Goal: Task Accomplishment & Management: Manage account settings

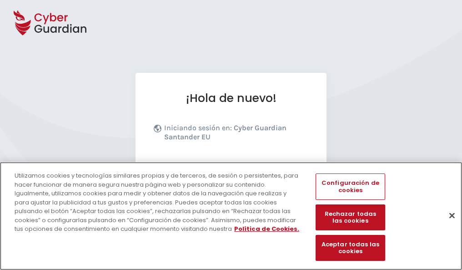
scroll to position [111, 0]
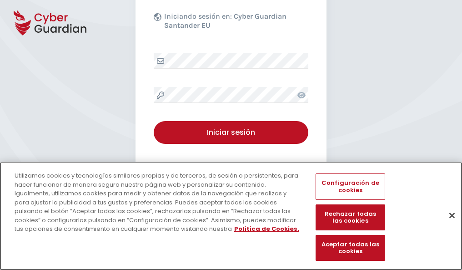
click at [448, 225] on button "Cerrar" at bounding box center [452, 215] width 20 height 20
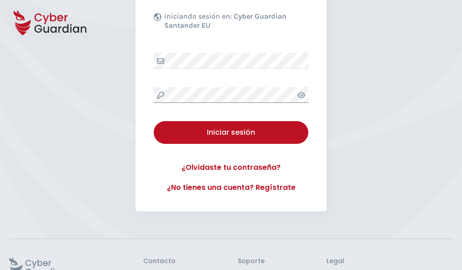
scroll to position [177, 0]
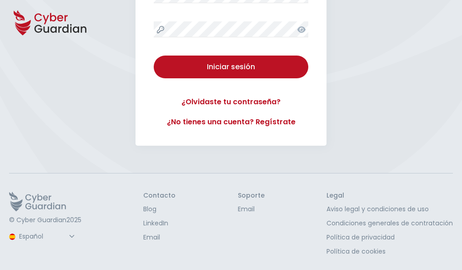
click at [154, 56] on button "Iniciar sesión" at bounding box center [231, 67] width 155 height 23
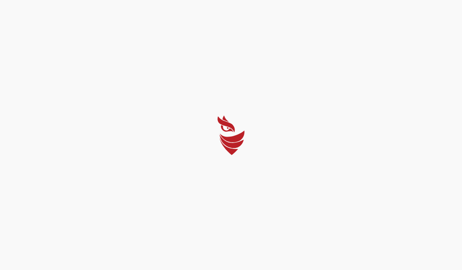
scroll to position [0, 0]
select select "English"
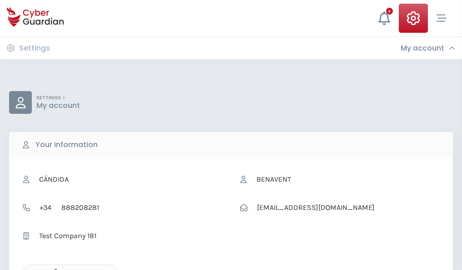
click at [53, 269] on icon "button" at bounding box center [54, 272] width 8 height 8
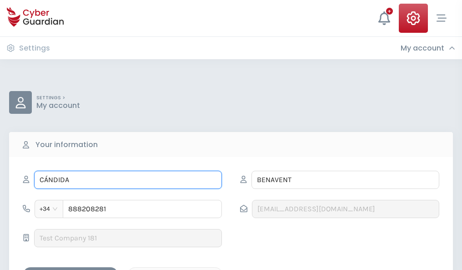
click at [128, 180] on input "CÁNDIDA" at bounding box center [128, 180] width 188 height 18
type input "C"
type input "Encarnación"
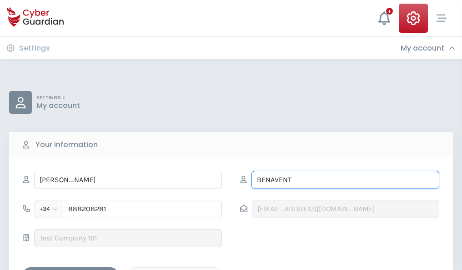
click at [345, 180] on input "BENAVENT" at bounding box center [346, 180] width 188 height 18
type input "B"
type input "Pareja"
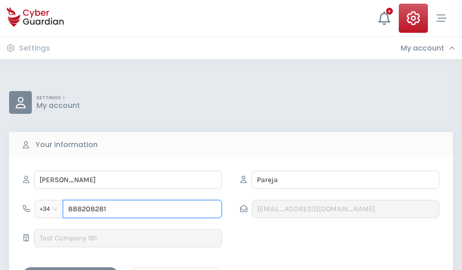
click at [142, 209] on input "888208281" at bounding box center [142, 209] width 159 height 18
type input "8"
type input "977443044"
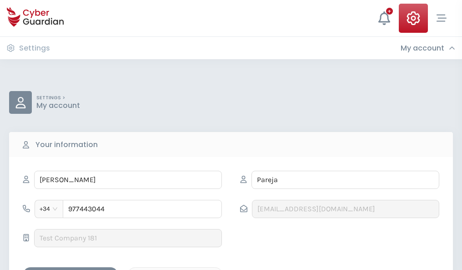
click at [71, 269] on div "Save changes" at bounding box center [71, 274] width 82 height 11
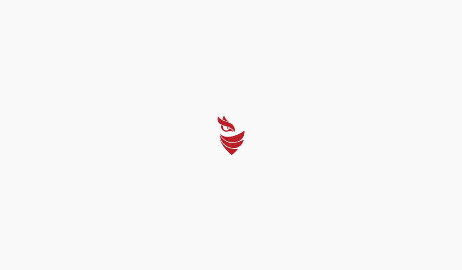
select select "English"
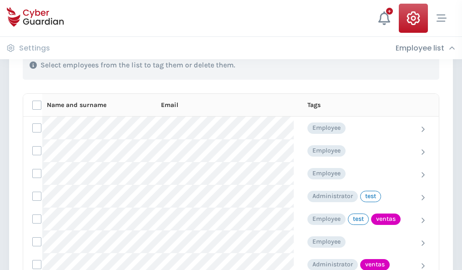
scroll to position [412, 0]
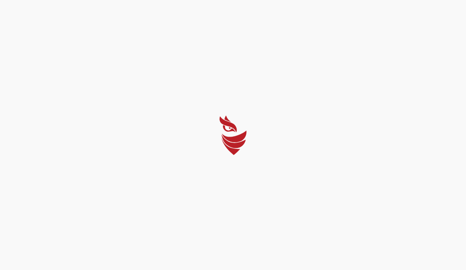
select select "English"
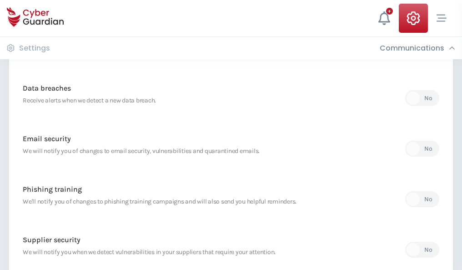
scroll to position [479, 0]
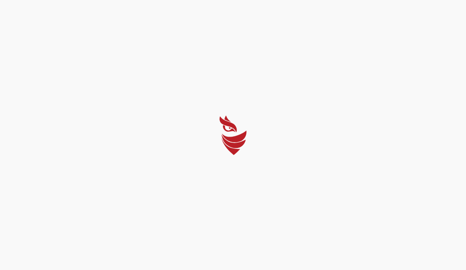
select select "English"
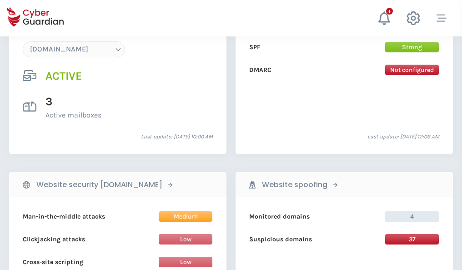
scroll to position [969, 0]
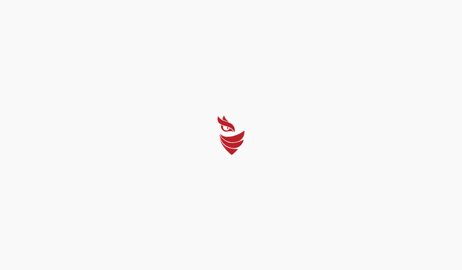
select select "English"
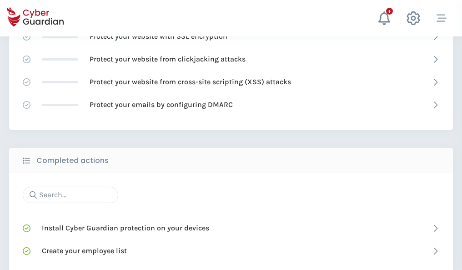
scroll to position [606, 0]
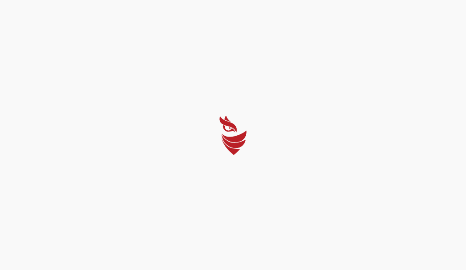
select select "English"
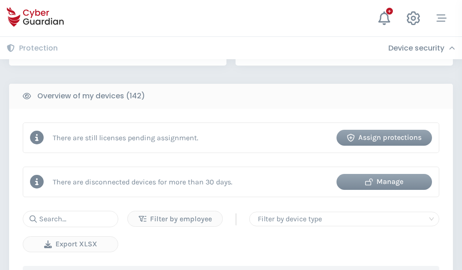
scroll to position [882, 0]
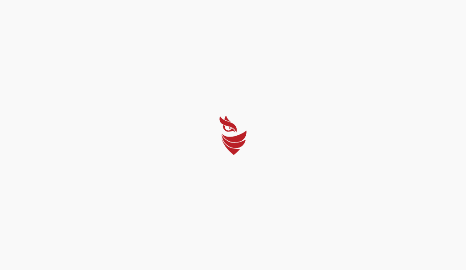
select select "English"
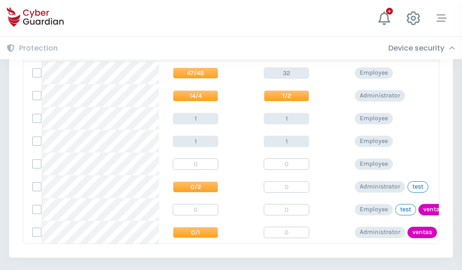
scroll to position [422, 0]
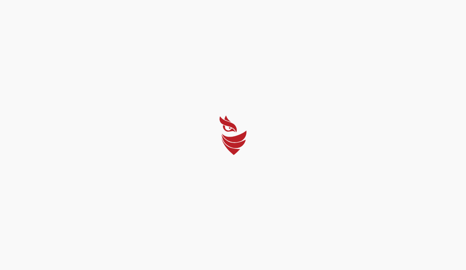
select select "English"
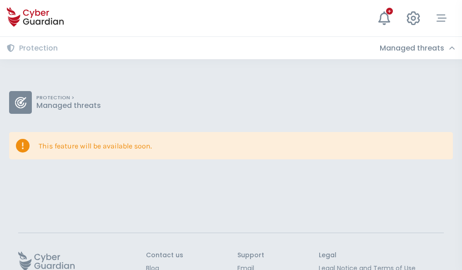
scroll to position [59, 0]
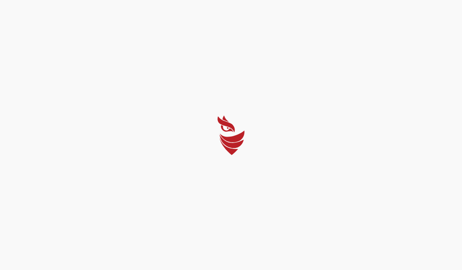
select select "English"
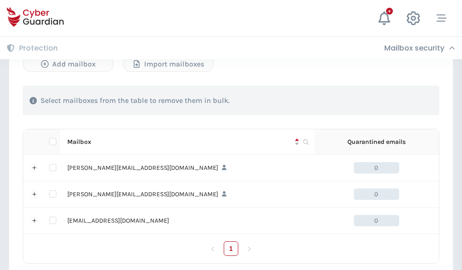
scroll to position [422, 0]
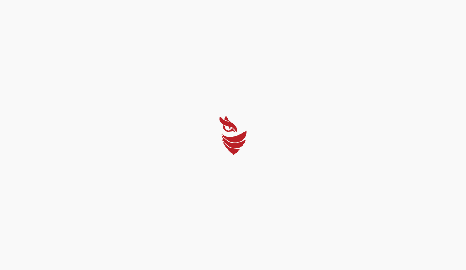
select select "English"
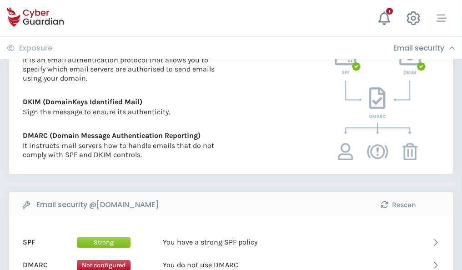
scroll to position [491, 0]
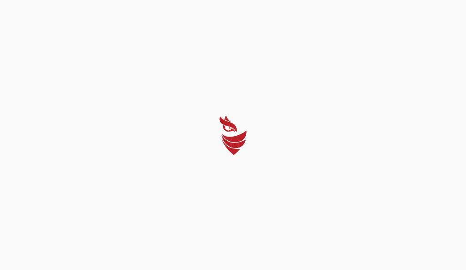
select select "English"
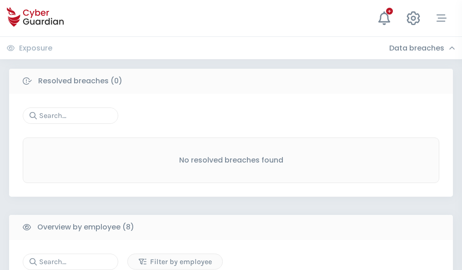
scroll to position [775, 0]
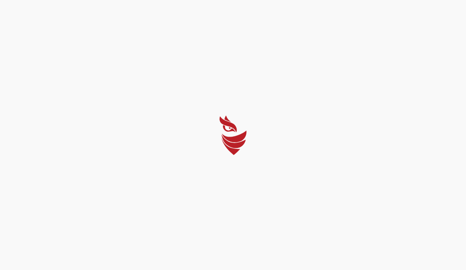
select select "English"
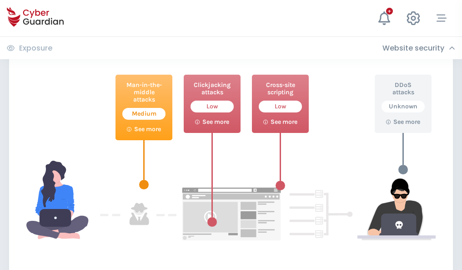
scroll to position [495, 0]
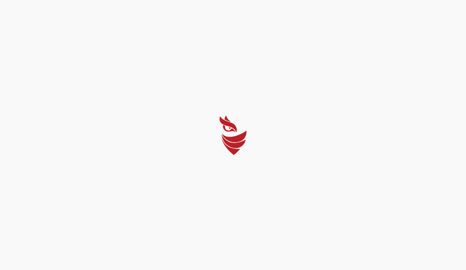
select select "English"
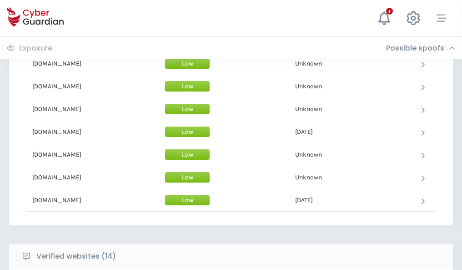
scroll to position [887, 0]
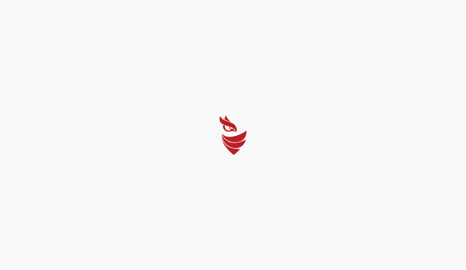
select select "English"
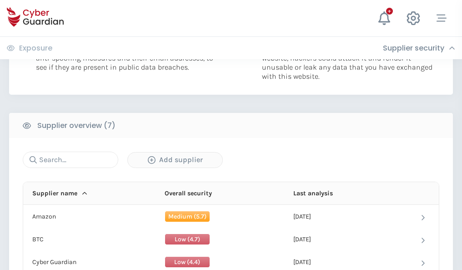
scroll to position [589, 0]
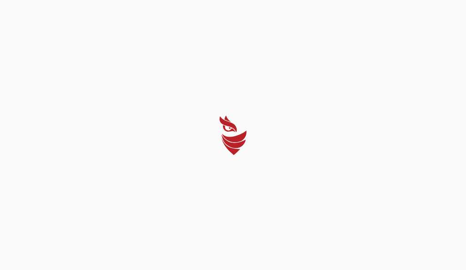
select select "English"
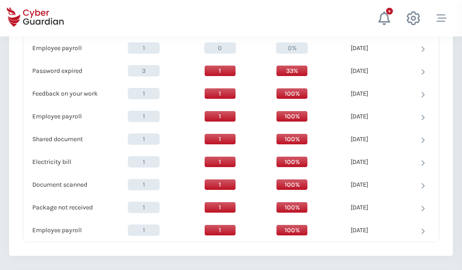
scroll to position [932, 0]
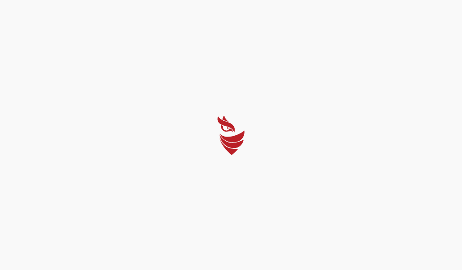
select select "English"
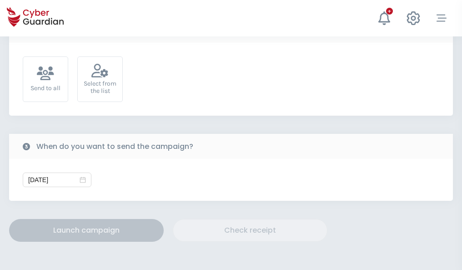
scroll to position [333, 0]
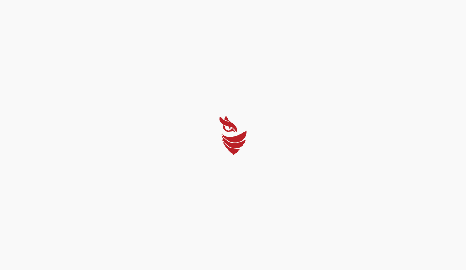
select select "English"
